Goal: Information Seeking & Learning: Learn about a topic

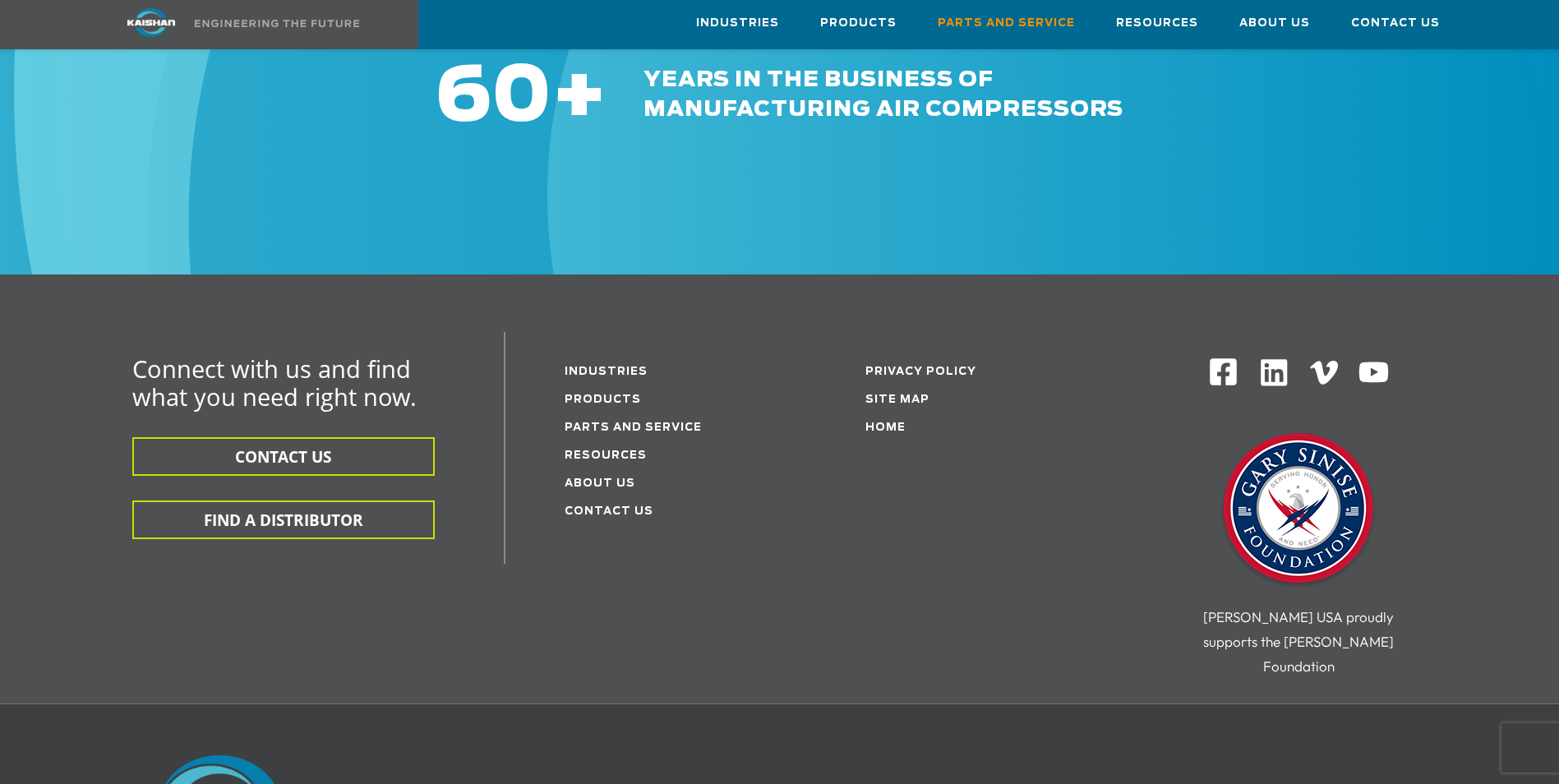
scroll to position [2054, 0]
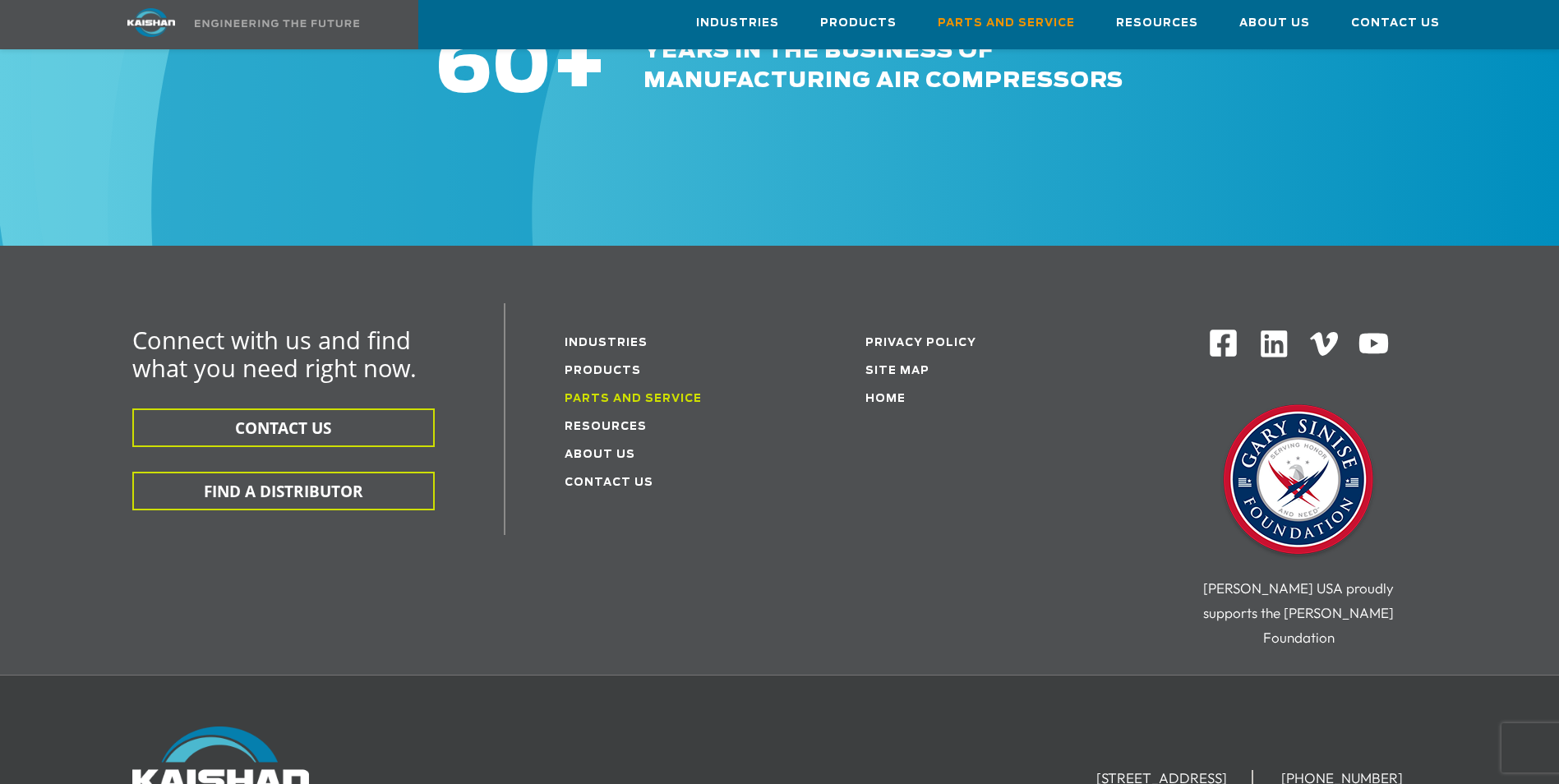
click at [674, 393] on link "Parts and service" at bounding box center [633, 398] width 137 height 10
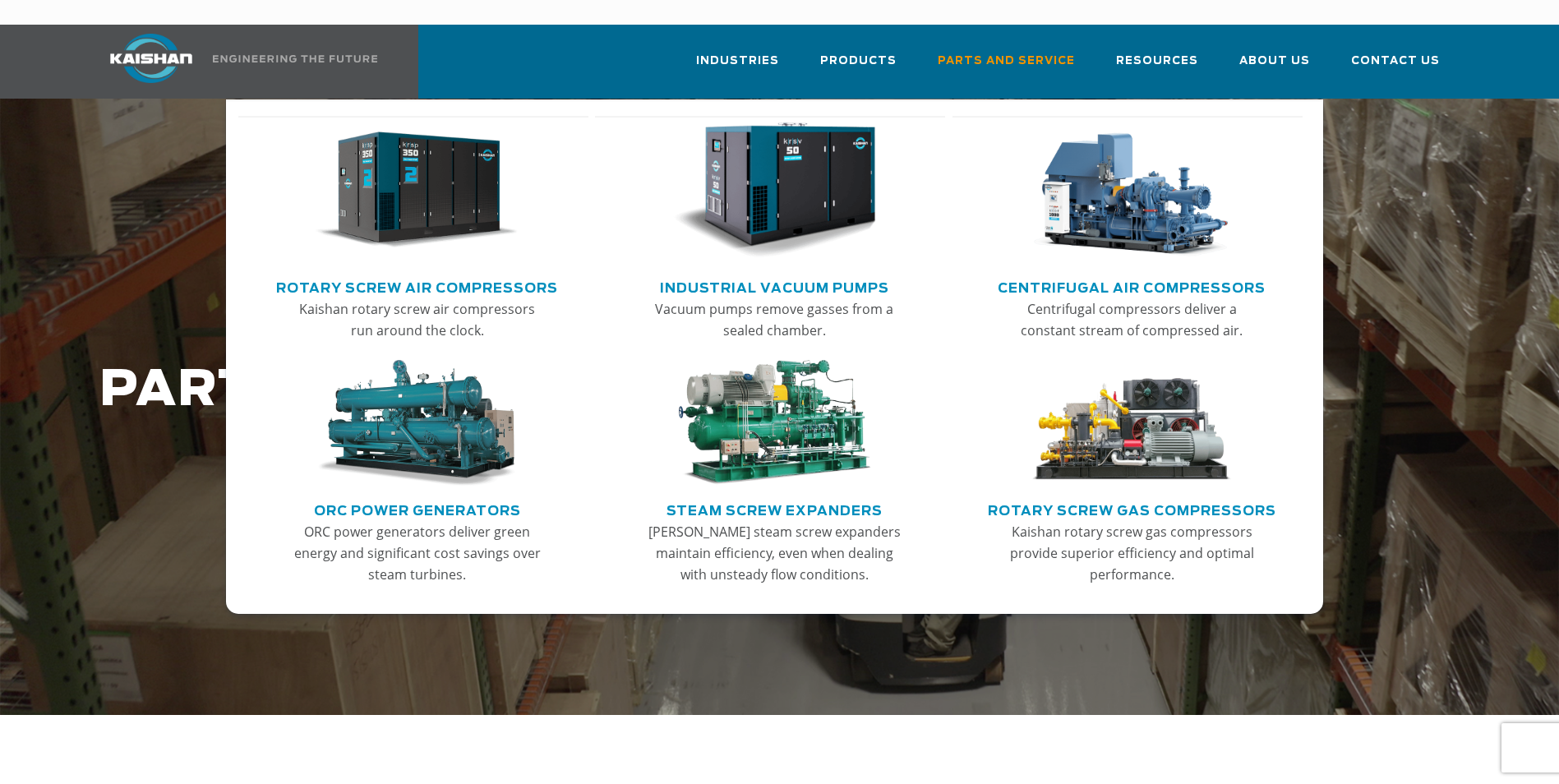
click at [382, 194] on img "Main menu" at bounding box center [416, 191] width 202 height 137
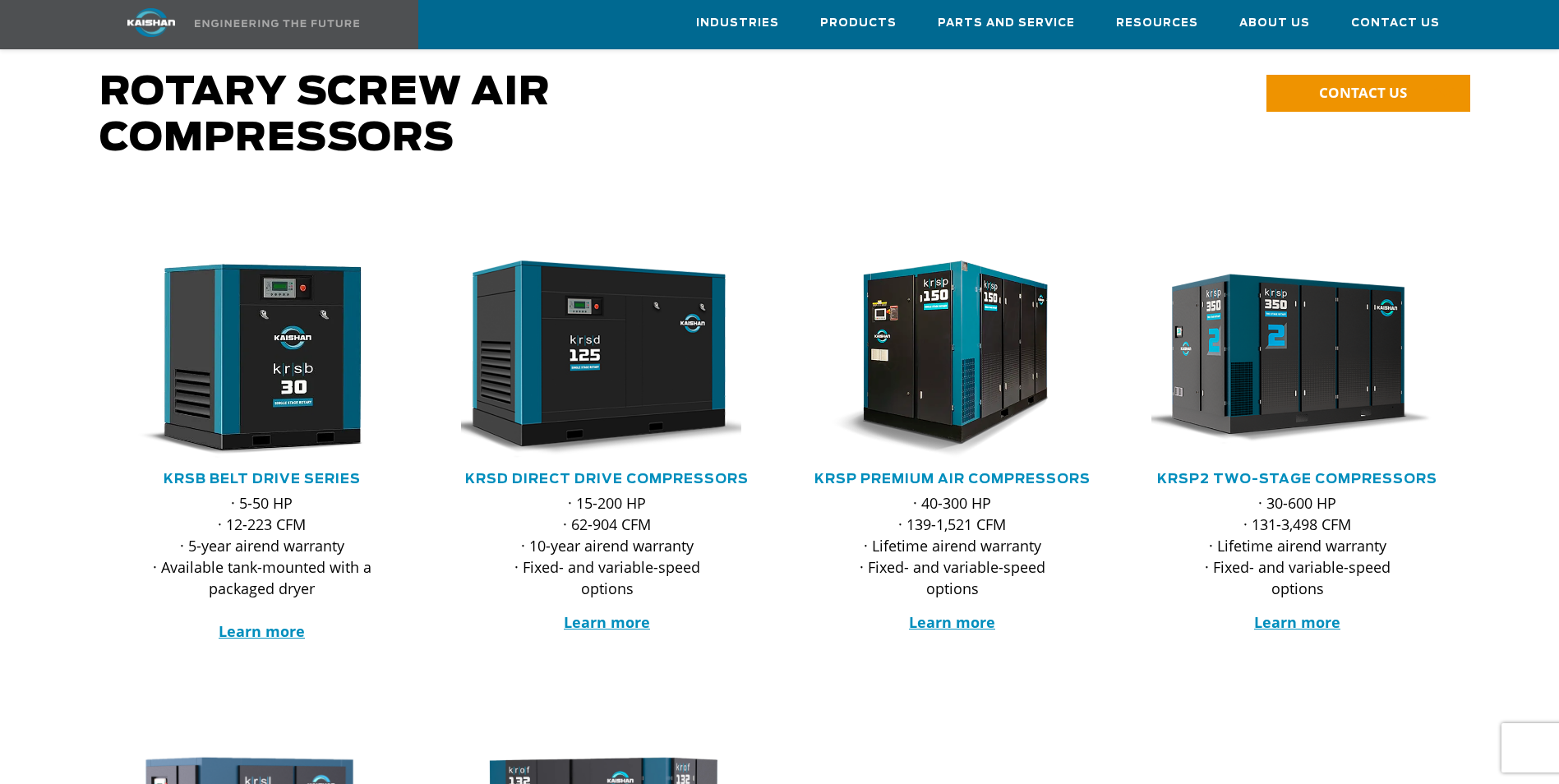
scroll to position [164, 0]
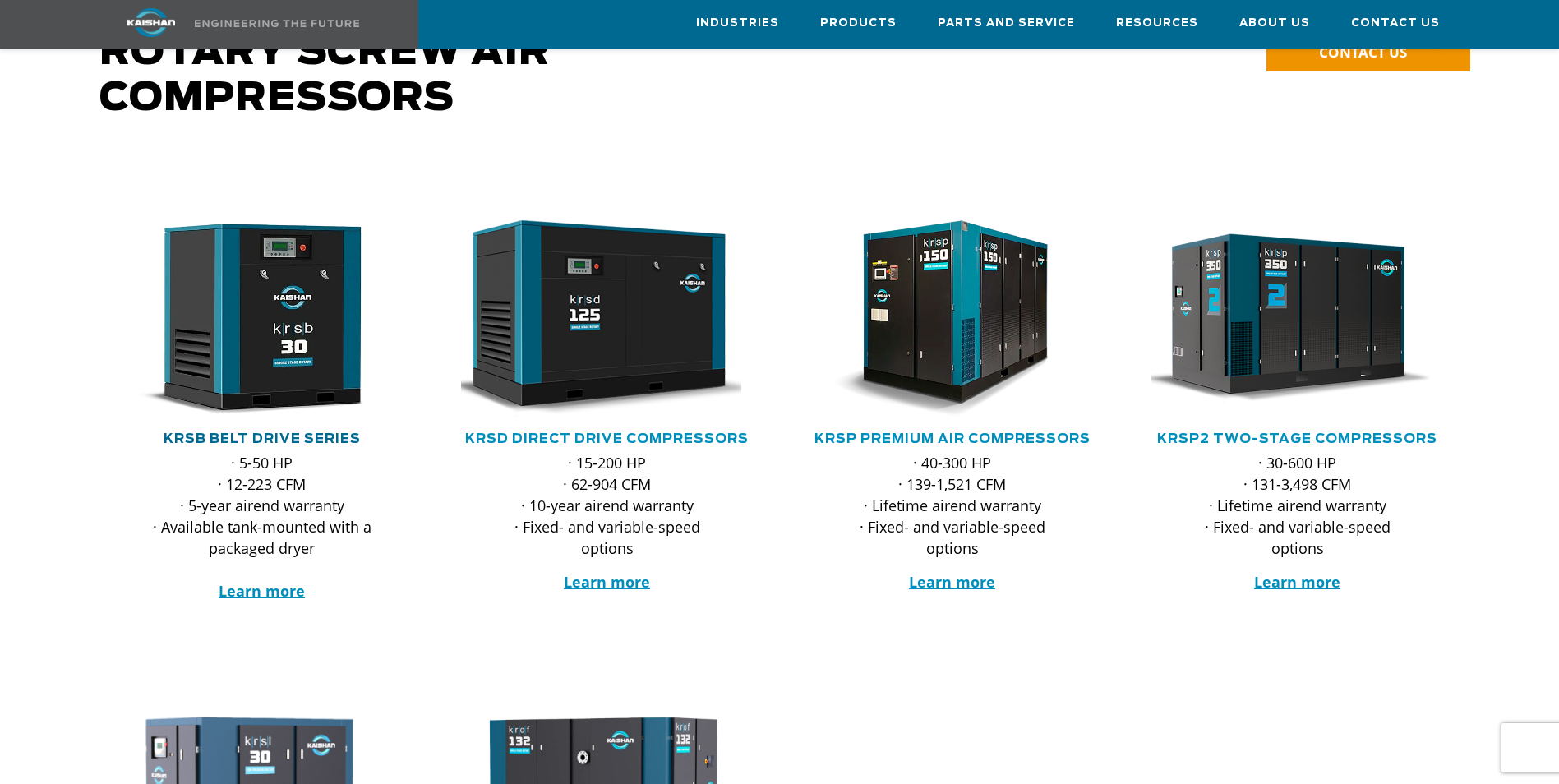
click at [323, 432] on link "KRSB Belt Drive Series" at bounding box center [261, 439] width 197 height 13
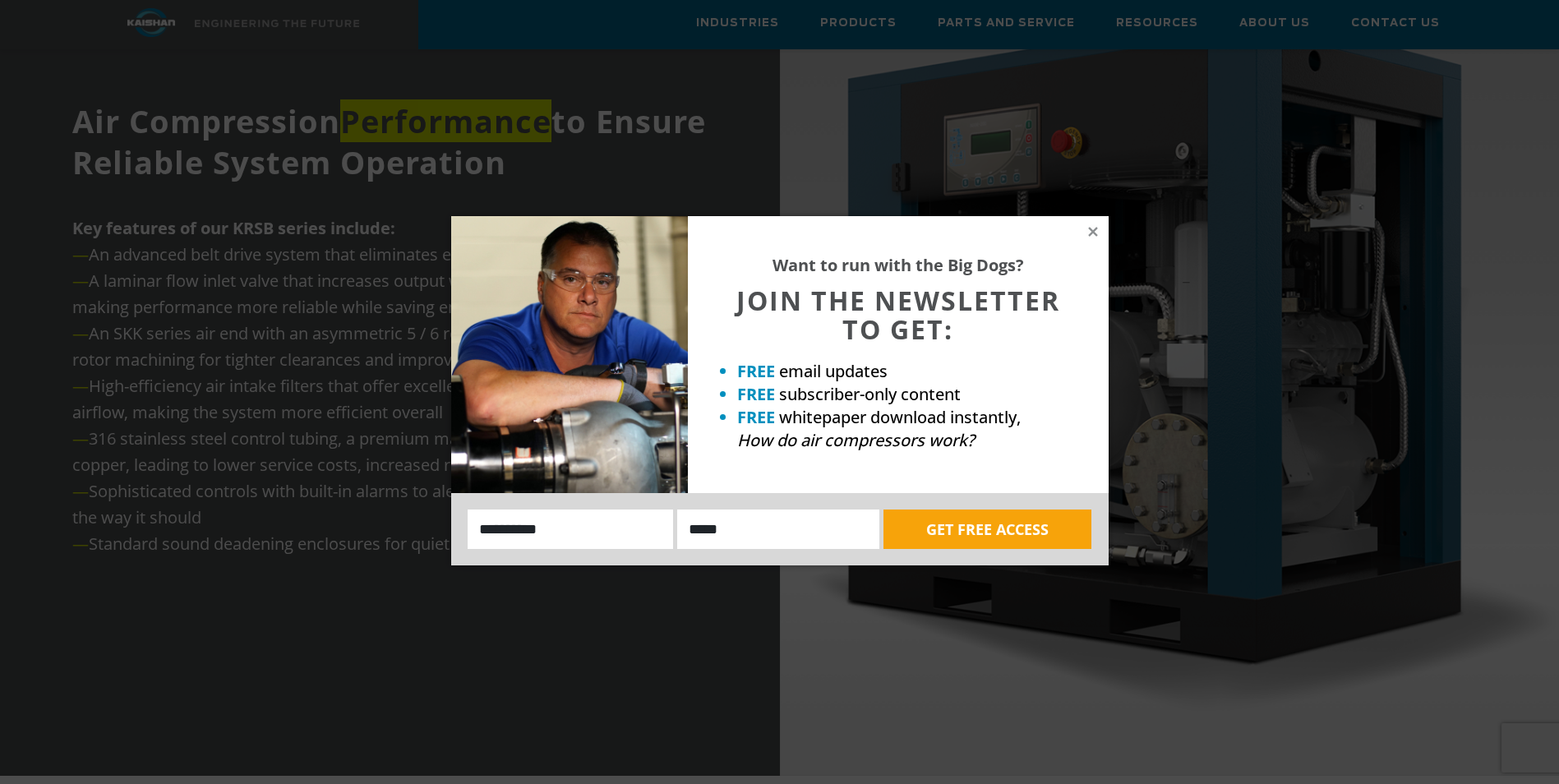
scroll to position [2136, 0]
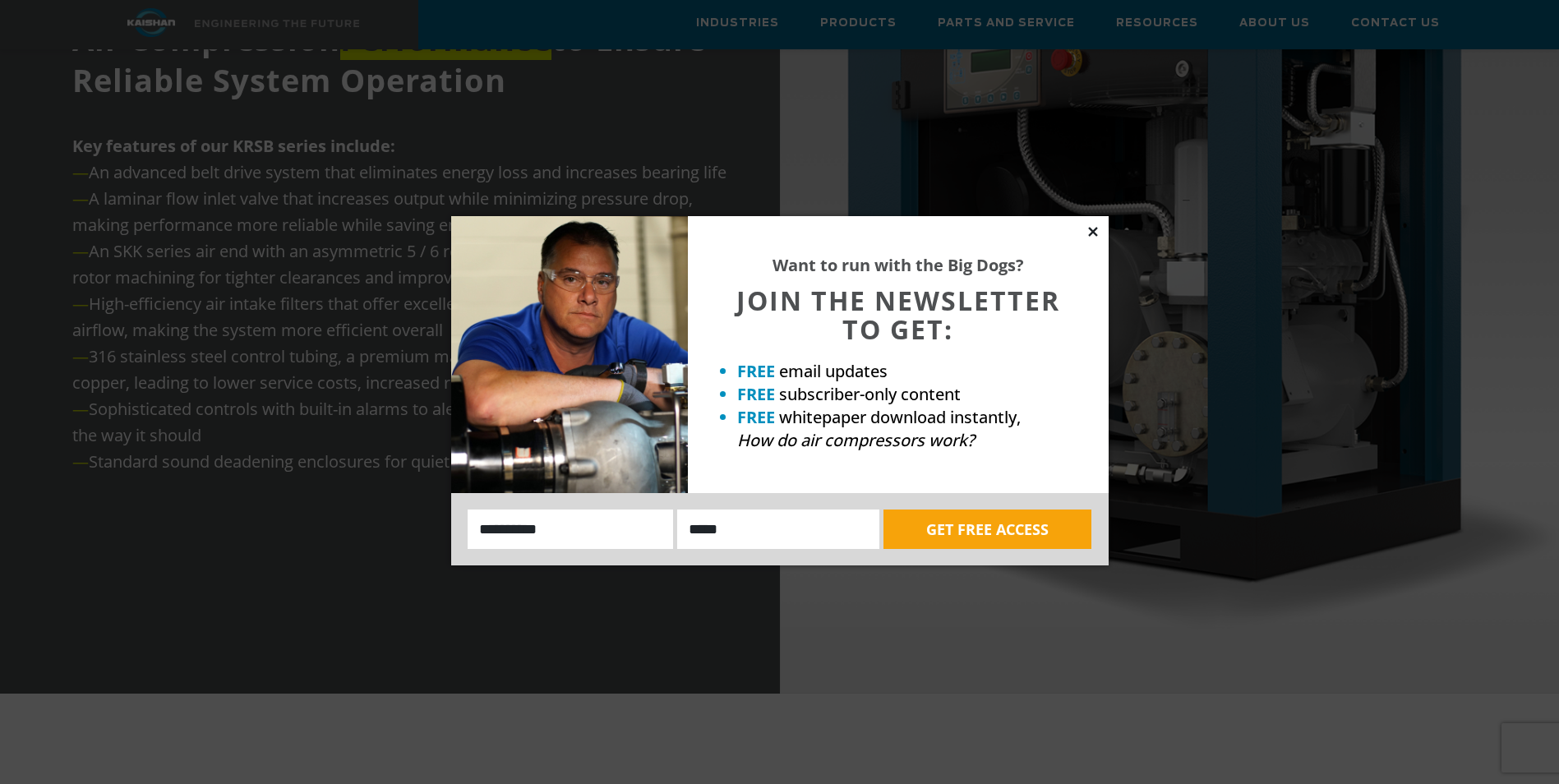
click at [1097, 231] on icon at bounding box center [1093, 232] width 15 height 15
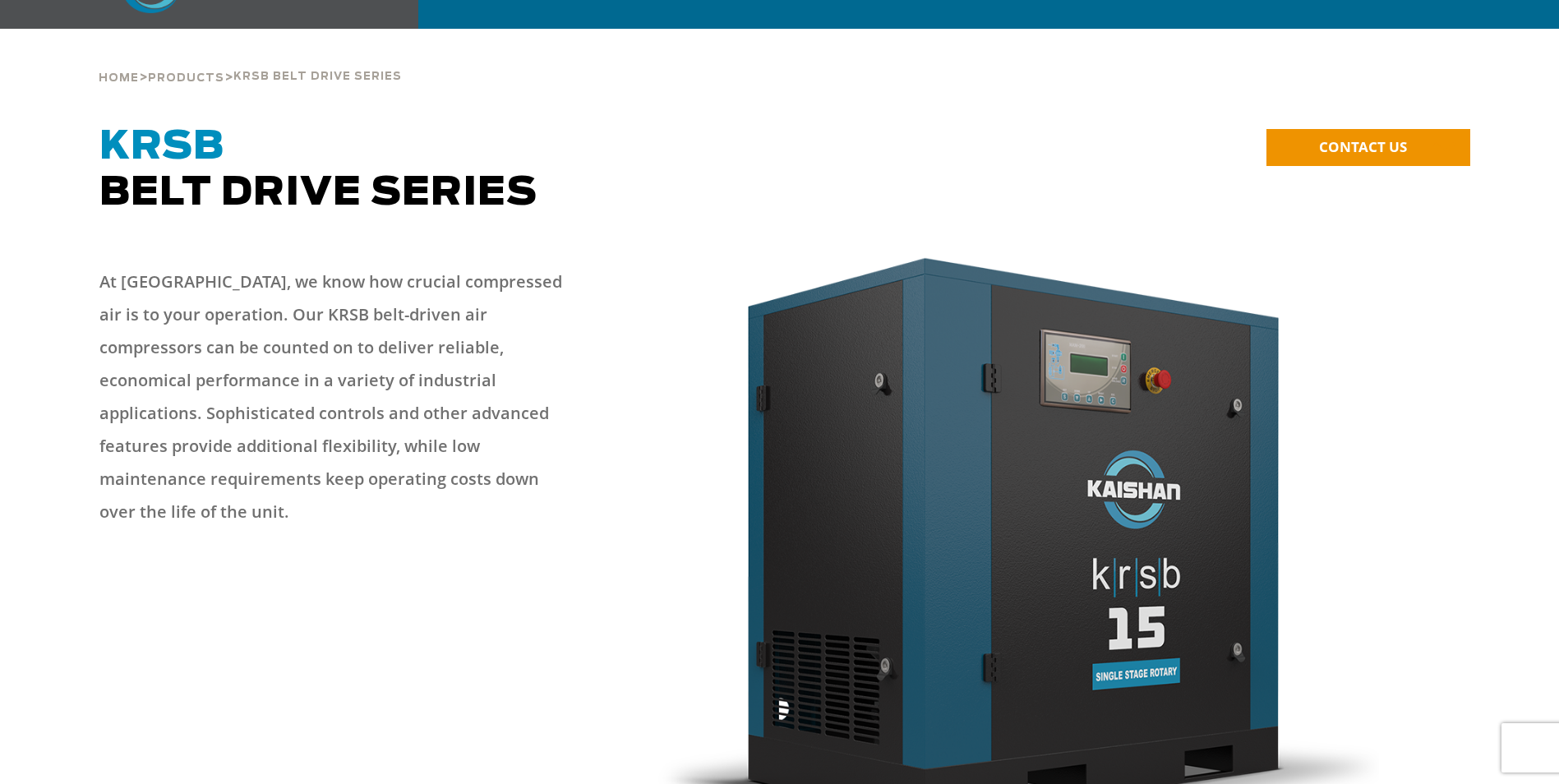
scroll to position [0, 0]
